Goal: Transaction & Acquisition: Purchase product/service

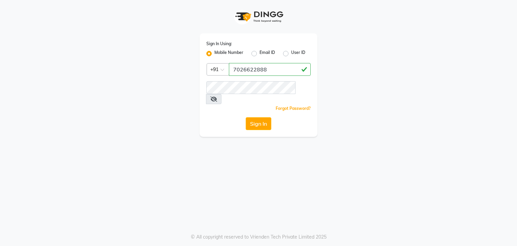
type input "7026622888"
click at [222, 94] on span at bounding box center [213, 99] width 15 height 10
click at [217, 96] on icon at bounding box center [214, 98] width 7 height 5
click at [221, 94] on span at bounding box center [213, 99] width 15 height 10
click at [294, 159] on div "Sign In Using: Mobile Number Email ID User ID Country Code × [PHONE_NUMBER] Rem…" at bounding box center [258, 123] width 517 height 246
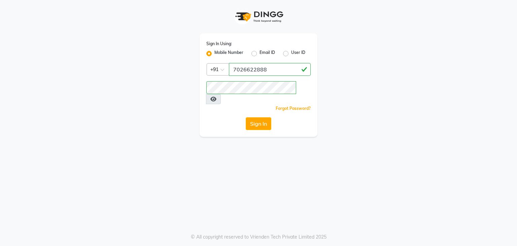
drag, startPoint x: 261, startPoint y: 116, endPoint x: 255, endPoint y: 118, distance: 6.0
click at [260, 117] on button "Sign In" at bounding box center [259, 123] width 26 height 13
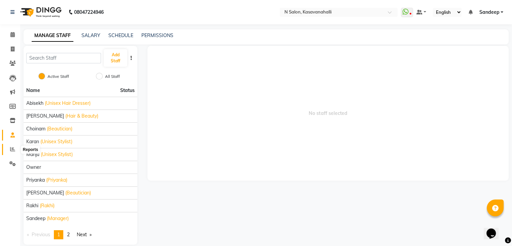
click at [12, 149] on icon at bounding box center [12, 149] width 5 height 5
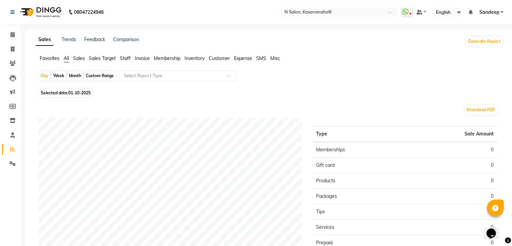
click at [124, 58] on span "Staff" at bounding box center [125, 58] width 11 height 6
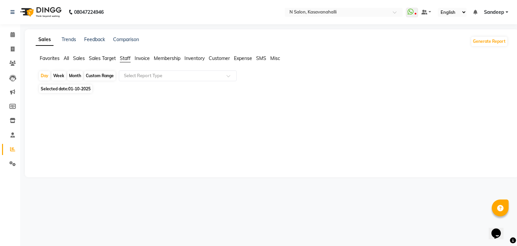
click at [68, 91] on span "Selected date: [DATE]" at bounding box center [65, 89] width 53 height 8
select select "10"
select select "2025"
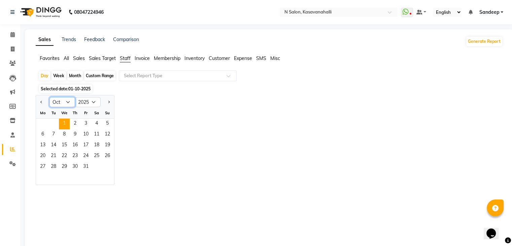
click at [67, 101] on select "Jan Feb Mar Apr May Jun [DATE] Aug Sep Oct Nov Dec" at bounding box center [63, 102] width 26 height 10
select select "9"
click at [50, 97] on select "Jan Feb Mar Apr May Jun [DATE] Aug Sep Oct Nov Dec" at bounding box center [63, 102] width 26 height 10
click at [46, 124] on span "1" at bounding box center [42, 124] width 11 height 11
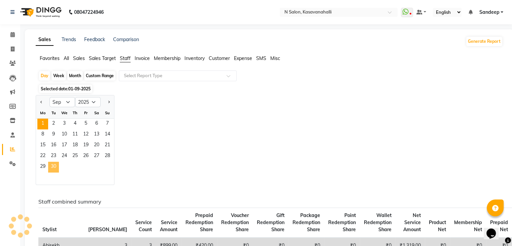
click at [54, 165] on span "30" at bounding box center [53, 167] width 11 height 11
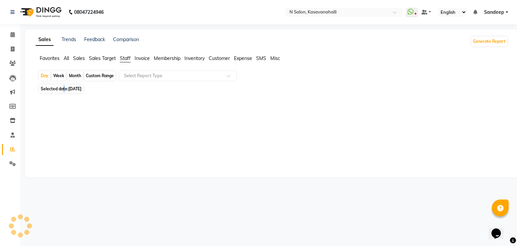
click at [64, 91] on span "Selected date: [DATE]" at bounding box center [61, 89] width 44 height 8
select select "9"
select select "2025"
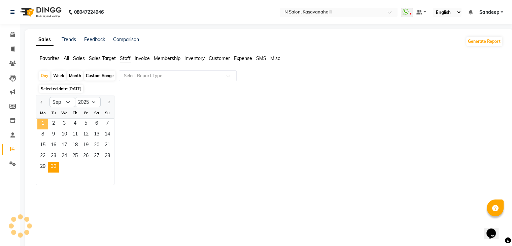
click at [44, 126] on span "1" at bounding box center [42, 124] width 11 height 11
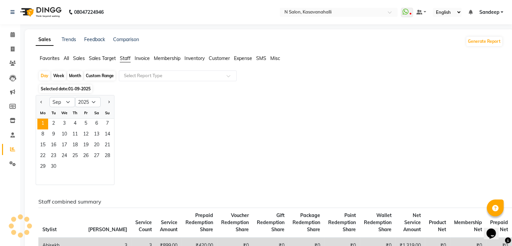
click at [74, 75] on div "Month" at bounding box center [74, 75] width 15 height 9
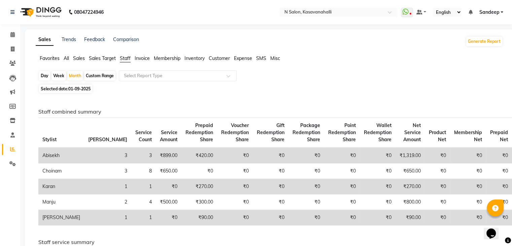
click at [131, 59] on span "Staff" at bounding box center [125, 58] width 11 height 6
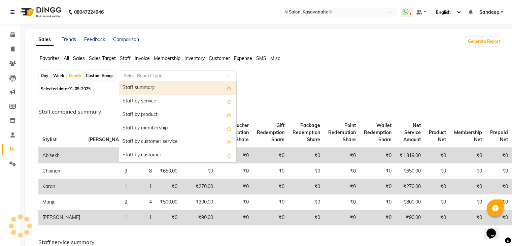
click at [145, 76] on input "text" at bounding box center [171, 75] width 97 height 7
click at [149, 87] on div "Staff summary" at bounding box center [177, 87] width 117 height 13
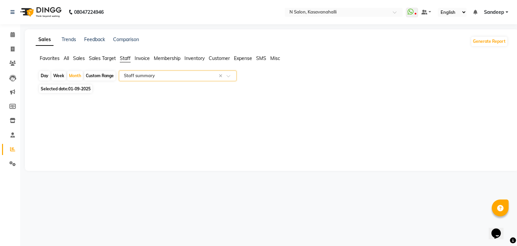
select select "full_report"
select select "csv"
click at [63, 88] on span "Selected date: [DATE]" at bounding box center [65, 89] width 53 height 8
select select "9"
select select "2025"
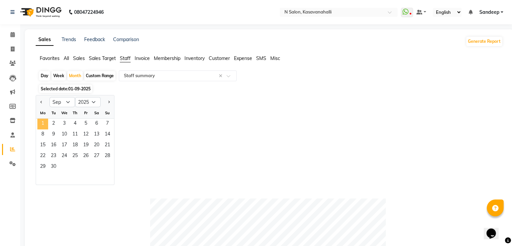
click at [42, 125] on span "1" at bounding box center [42, 124] width 11 height 11
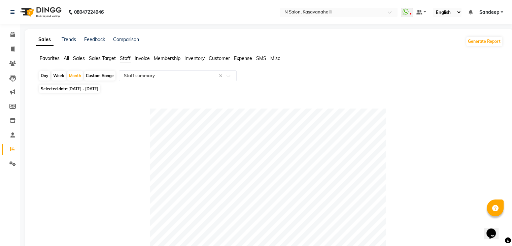
click at [75, 88] on span "[DATE] - [DATE]" at bounding box center [83, 88] width 30 height 5
select select "9"
select select "2025"
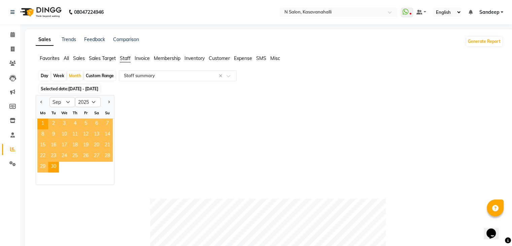
click at [43, 76] on div "Day" at bounding box center [44, 75] width 11 height 9
select select "9"
select select "2025"
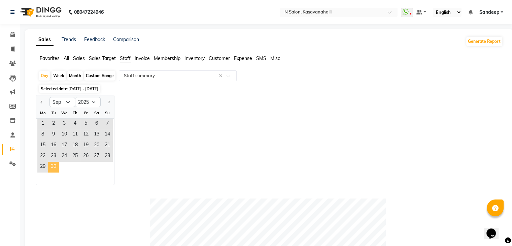
click at [56, 165] on span "30" at bounding box center [53, 167] width 11 height 11
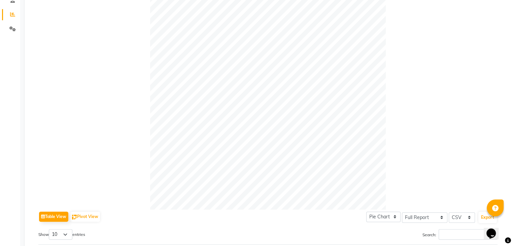
scroll to position [236, 0]
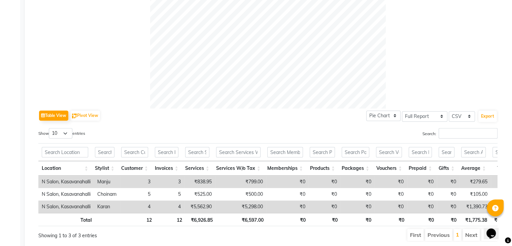
click at [183, 209] on td "4" at bounding box center [169, 206] width 30 height 12
click at [183, 207] on td "4" at bounding box center [169, 206] width 30 height 12
click at [183, 208] on td "4" at bounding box center [169, 206] width 30 height 12
click at [182, 208] on td "4" at bounding box center [169, 206] width 30 height 12
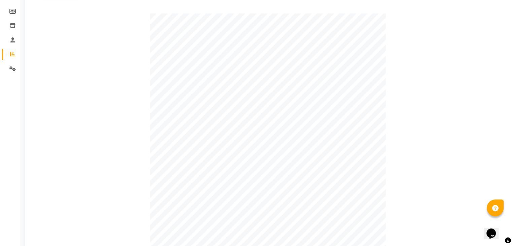
scroll to position [0, 0]
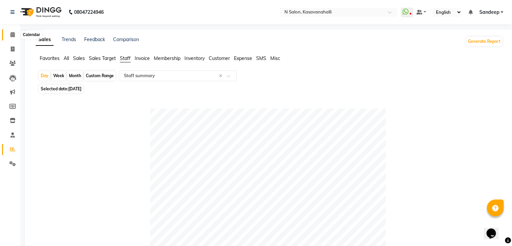
click at [10, 31] on span at bounding box center [13, 35] width 12 height 8
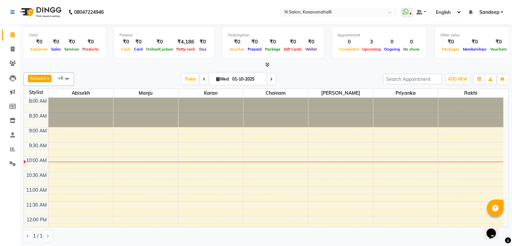
click at [200, 76] on span at bounding box center [204, 79] width 8 height 10
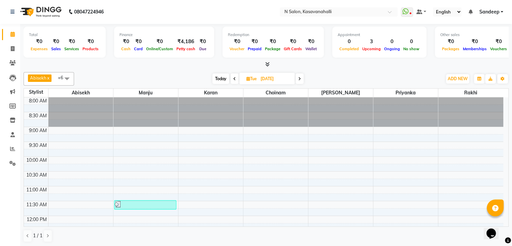
click at [300, 78] on icon at bounding box center [299, 79] width 3 height 4
type input "01-10-2025"
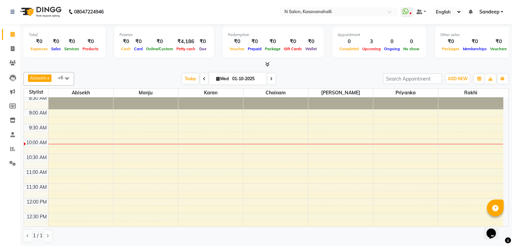
scroll to position [34, 0]
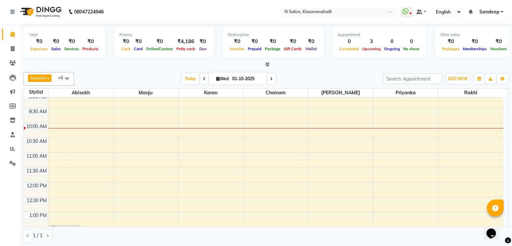
click at [342, 77] on div "[DATE] [DATE]" at bounding box center [228, 79] width 302 height 10
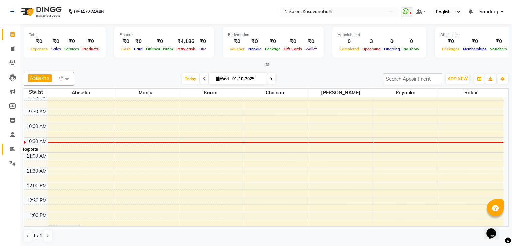
drag, startPoint x: 11, startPoint y: 149, endPoint x: 5, endPoint y: 149, distance: 5.4
click at [11, 149] on icon at bounding box center [12, 148] width 5 height 5
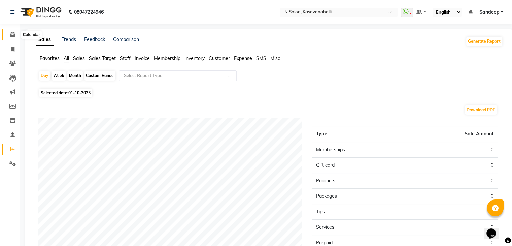
click at [13, 36] on icon at bounding box center [12, 34] width 4 height 5
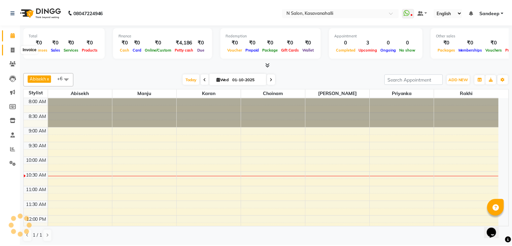
scroll to position [59, 0]
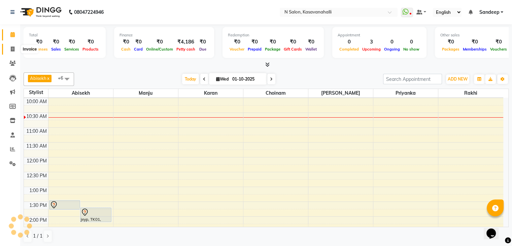
click at [14, 50] on icon at bounding box center [13, 48] width 4 height 5
select select "service"
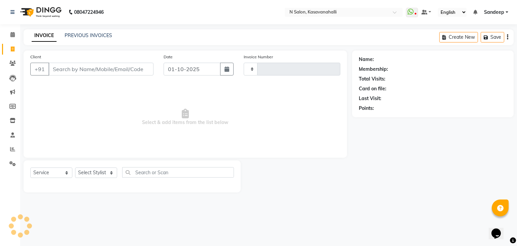
type input "2406"
select select "7111"
click at [90, 74] on input "Client" at bounding box center [101, 69] width 105 height 13
click at [131, 63] on input "Client" at bounding box center [101, 69] width 105 height 13
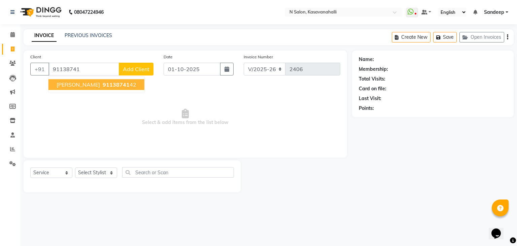
click at [71, 83] on span "[PERSON_NAME]" at bounding box center [78, 84] width 43 height 7
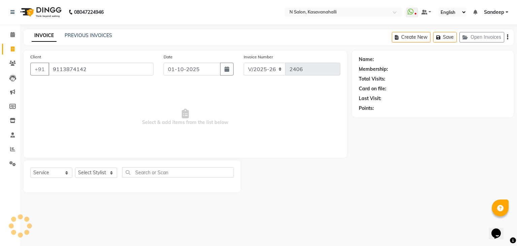
type input "9113874142"
select select "1: Object"
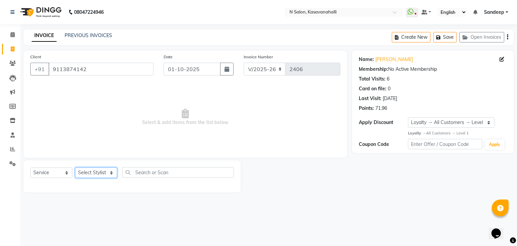
click at [90, 168] on select "Select Stylist Abisekh [PERSON_NAME] Choinam Karan Manju Owner [PERSON_NAME] [P…" at bounding box center [96, 172] width 42 height 10
select select "78172"
click at [75, 168] on select "Select Stylist Abisekh [PERSON_NAME] Choinam Karan Manju Owner [PERSON_NAME] [P…" at bounding box center [96, 172] width 42 height 10
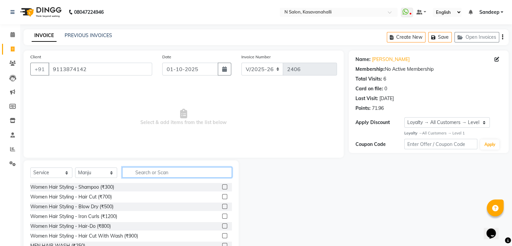
click at [184, 170] on input "text" at bounding box center [177, 172] width 110 height 10
type input "200"
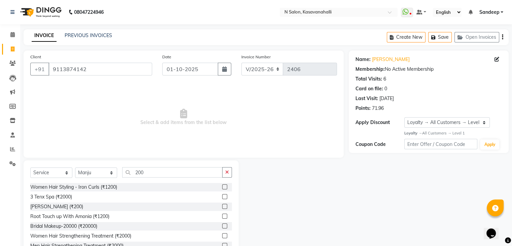
click at [96, 205] on div "[PERSON_NAME] (₹200)" at bounding box center [131, 206] width 202 height 8
click at [222, 205] on label at bounding box center [224, 206] width 5 height 5
click at [222, 205] on input "checkbox" at bounding box center [224, 206] width 4 height 4
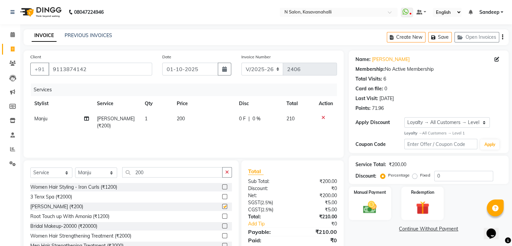
checkbox input "false"
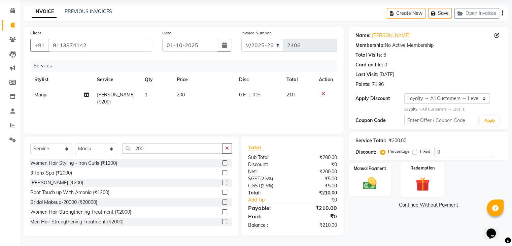
click at [413, 176] on img at bounding box center [422, 183] width 23 height 17
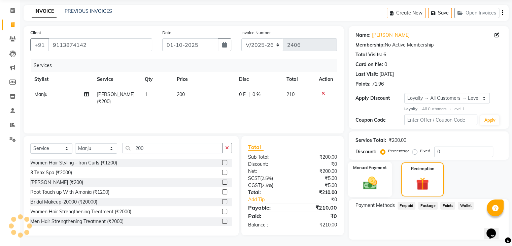
click at [367, 177] on img at bounding box center [370, 183] width 23 height 16
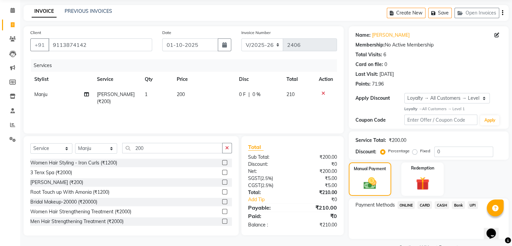
click at [429, 205] on span "CARD" at bounding box center [425, 205] width 14 height 8
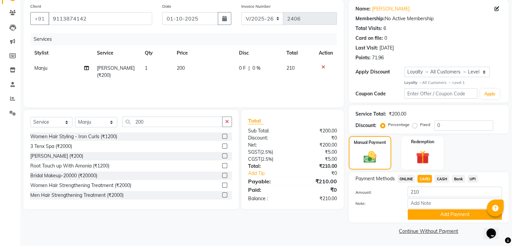
scroll to position [52, 0]
click at [452, 216] on button "Add Payment" at bounding box center [455, 214] width 94 height 10
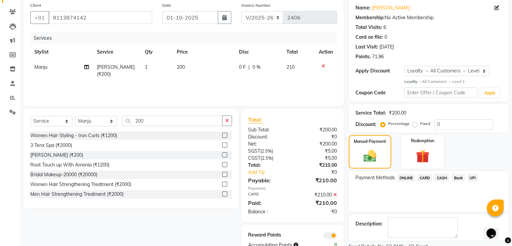
click at [423, 177] on span "CARD" at bounding box center [425, 178] width 14 height 8
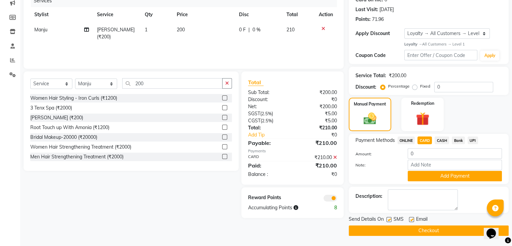
click at [440, 173] on button "Add Payment" at bounding box center [455, 176] width 94 height 10
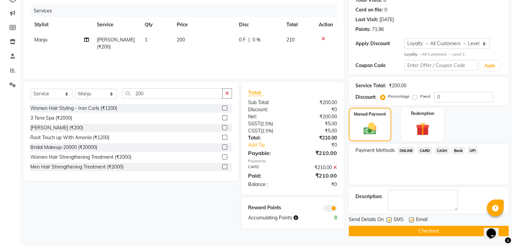
click at [428, 229] on button "Checkout" at bounding box center [429, 231] width 160 height 10
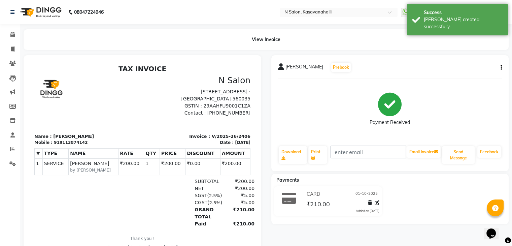
drag, startPoint x: 255, startPoint y: 12, endPoint x: 249, endPoint y: 5, distance: 8.9
click at [251, 5] on nav "08047224946 Select Location × [GEOGRAPHIC_DATA], [GEOGRAPHIC_DATA] WhatsApp Sta…" at bounding box center [256, 12] width 512 height 24
